Goal: Task Accomplishment & Management: Complete application form

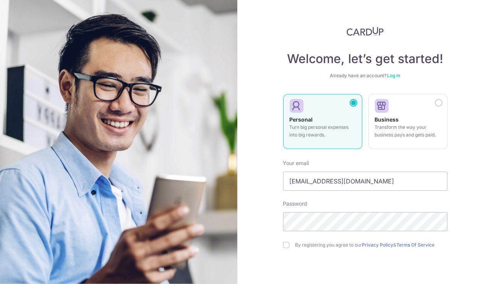
type input "[EMAIL_ADDRESS][DOMAIN_NAME]"
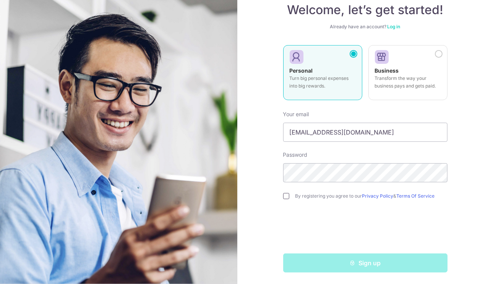
click at [283, 198] on input "checkbox" at bounding box center [286, 196] width 6 height 6
checkbox input "true"
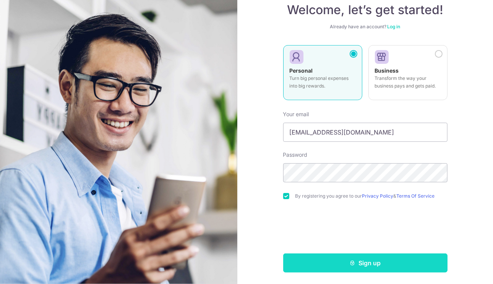
click at [342, 263] on button "Sign up" at bounding box center [365, 262] width 164 height 19
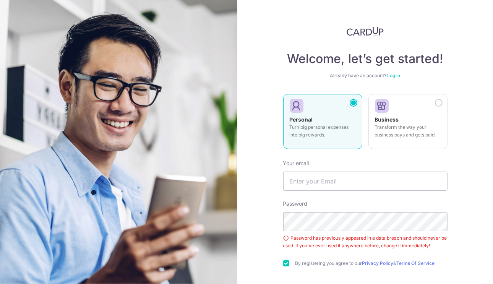
scroll to position [67, 0]
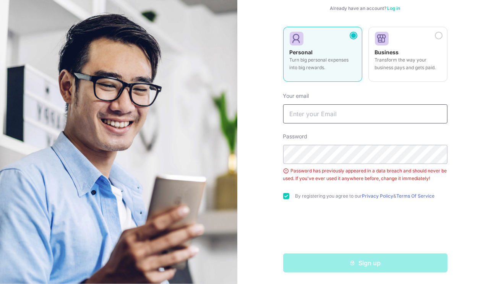
click at [327, 118] on input "text" at bounding box center [365, 113] width 164 height 19
type input "[EMAIL_ADDRESS][DOMAIN_NAME]"
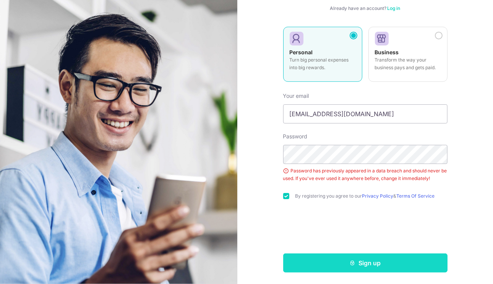
click at [350, 263] on icon "submit" at bounding box center [353, 263] width 6 height 6
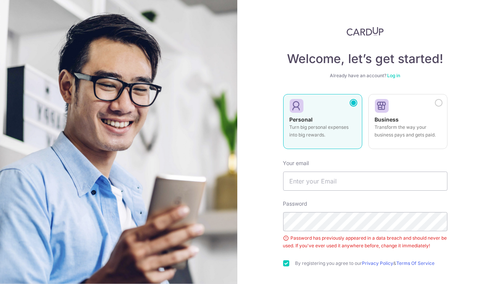
scroll to position [37, 0]
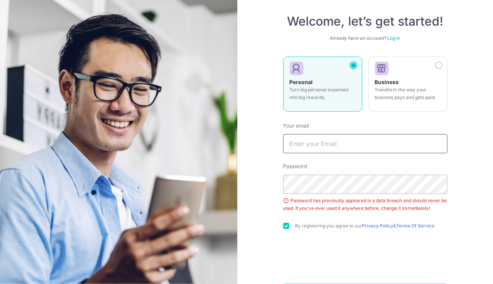
click at [300, 141] on input "text" at bounding box center [365, 143] width 164 height 19
type input "[EMAIL_ADDRESS][DOMAIN_NAME]"
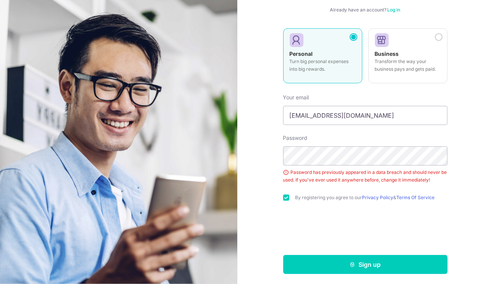
scroll to position [67, 0]
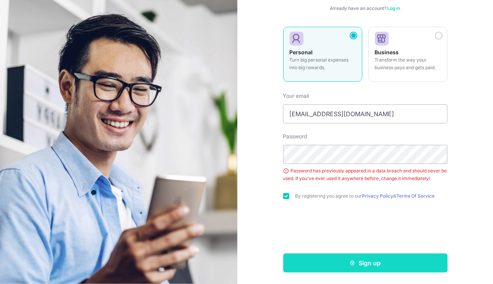
click at [350, 261] on icon "submit" at bounding box center [353, 263] width 6 height 6
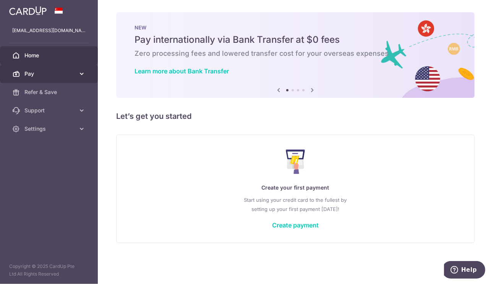
click at [28, 71] on span "Pay" at bounding box center [49, 74] width 50 height 8
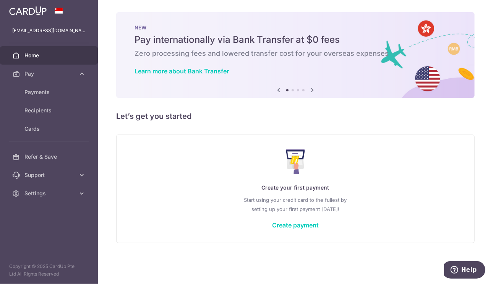
click at [140, 267] on div "× Pause Schedule Pause all future payments in this series Pause just this one p…" at bounding box center [295, 142] width 395 height 284
click at [34, 11] on img at bounding box center [27, 10] width 37 height 9
